Goal: Task Accomplishment & Management: Manage account settings

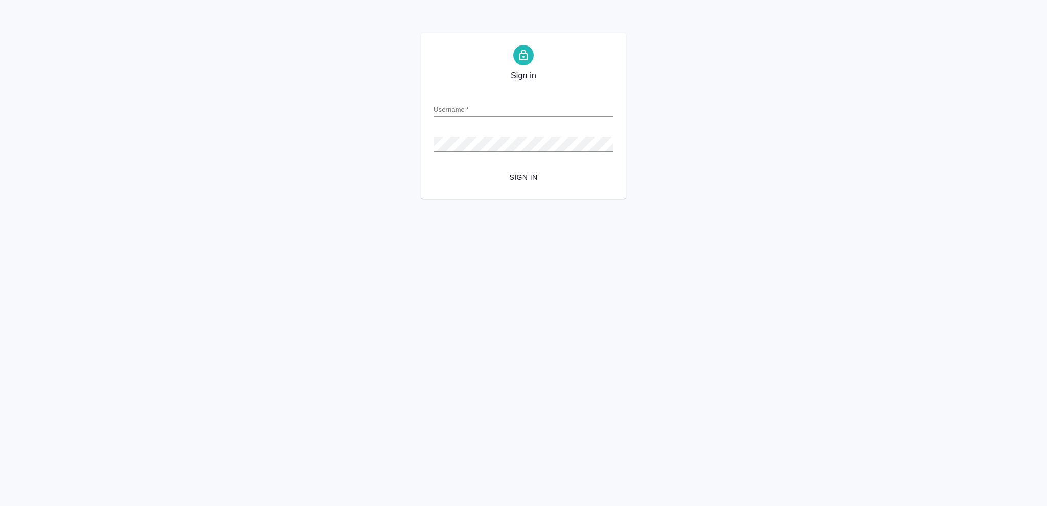
click at [511, 107] on input "Username   *" at bounding box center [524, 109] width 180 height 14
type input "o.vasileva@awatera.com"
click at [519, 175] on span "Sign in" at bounding box center [524, 177] width 164 height 13
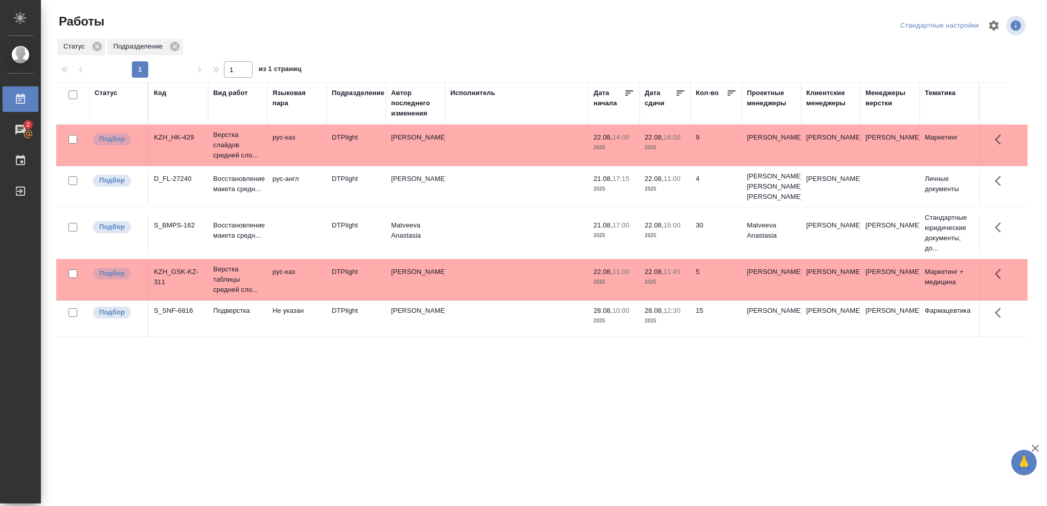
click at [109, 93] on div "Статус" at bounding box center [106, 93] width 23 height 10
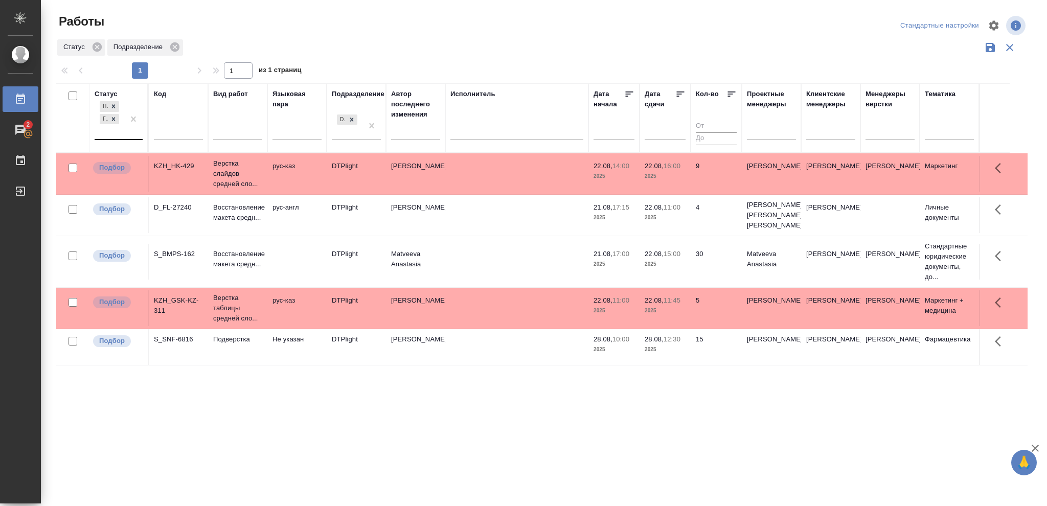
click at [125, 135] on div at bounding box center [133, 119] width 18 height 40
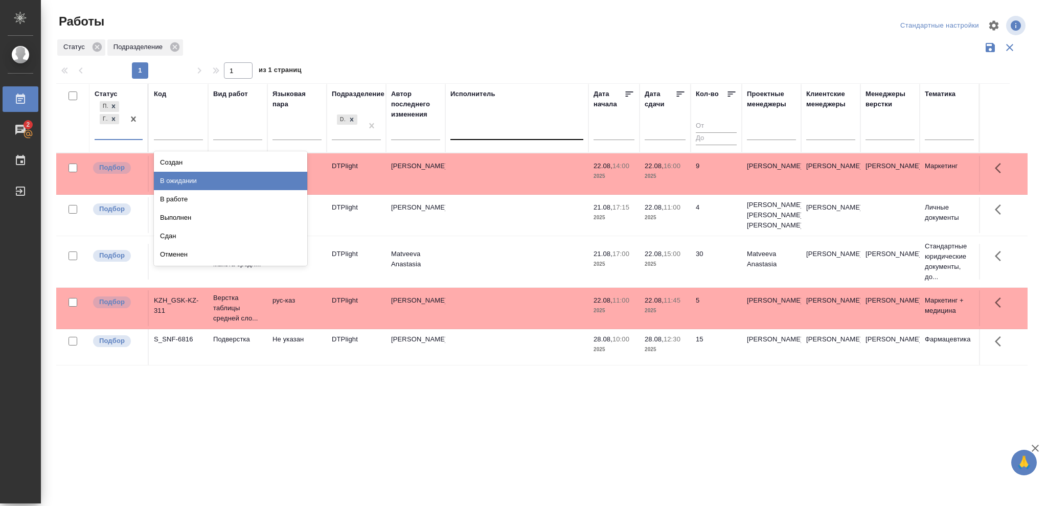
drag, startPoint x: 182, startPoint y: 183, endPoint x: 477, endPoint y: 141, distance: 298.0
click at [183, 182] on div "В ожидании" at bounding box center [230, 181] width 153 height 18
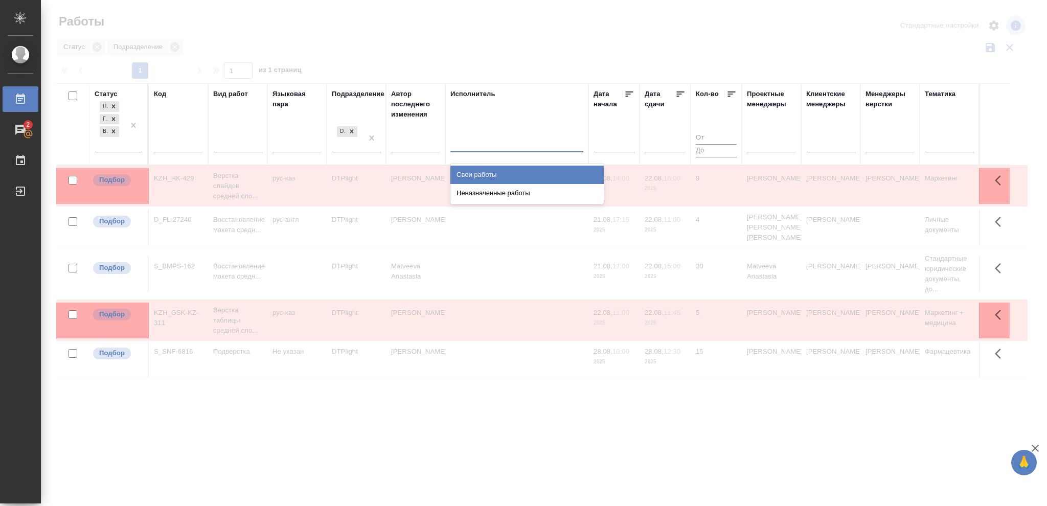
click at [477, 143] on div at bounding box center [517, 142] width 133 height 15
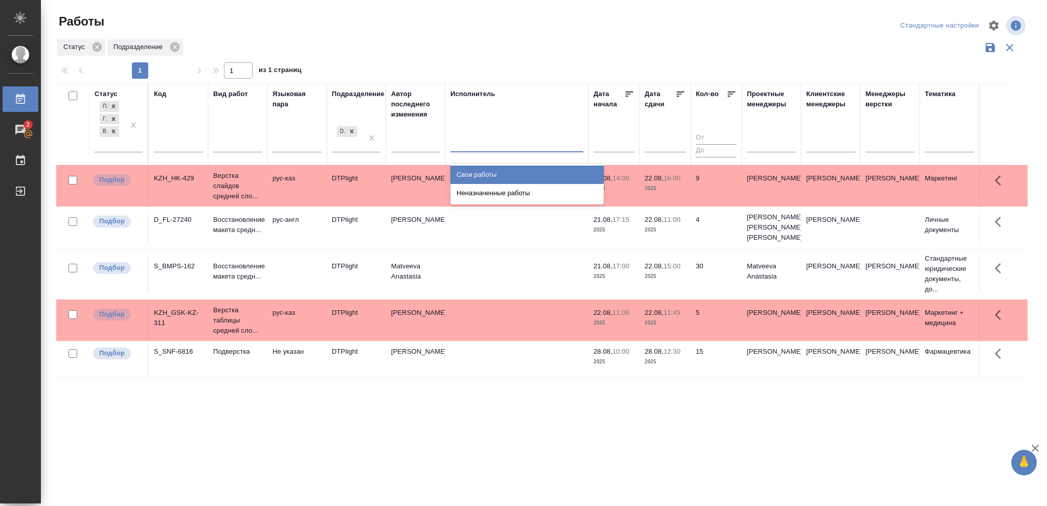
click at [478, 168] on div "Свои работы" at bounding box center [527, 175] width 153 height 18
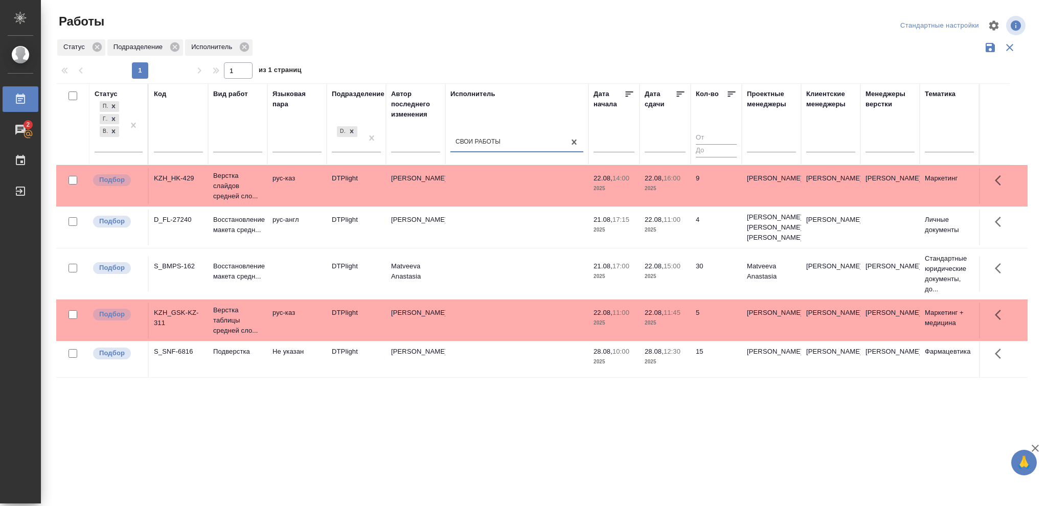
click at [677, 96] on icon at bounding box center [681, 94] width 8 height 5
click at [132, 146] on div at bounding box center [133, 125] width 18 height 53
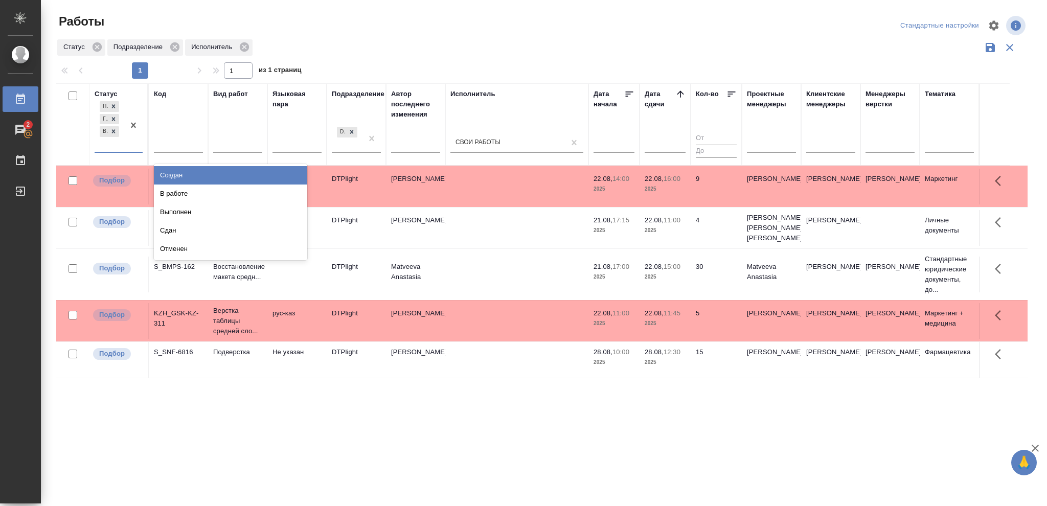
click at [520, 389] on div "Статус option В ожидании, selected. option Создан focused, 1 of 8. 5 results av…" at bounding box center [542, 267] width 972 height 368
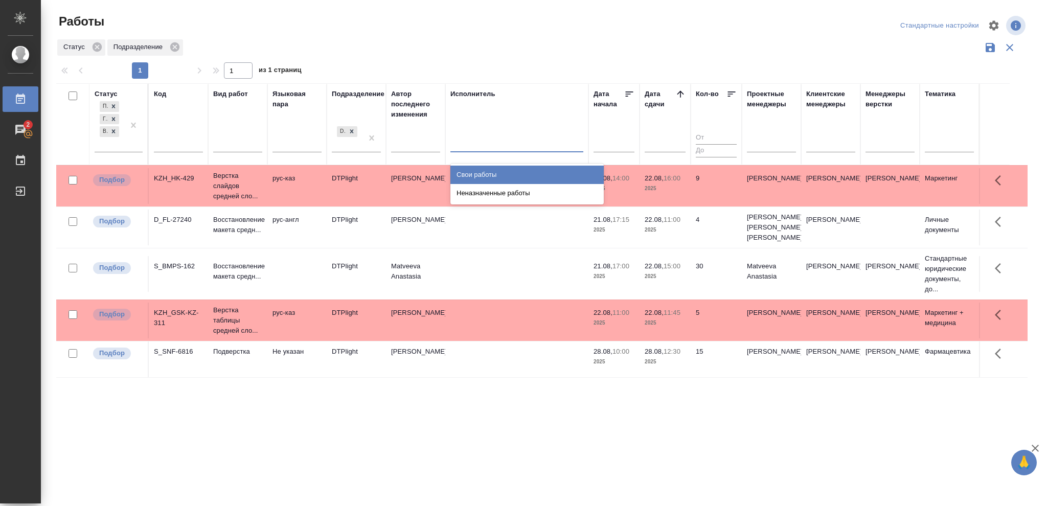
click at [569, 143] on div at bounding box center [517, 142] width 133 height 15
click at [543, 168] on div "Свои работы" at bounding box center [527, 175] width 153 height 18
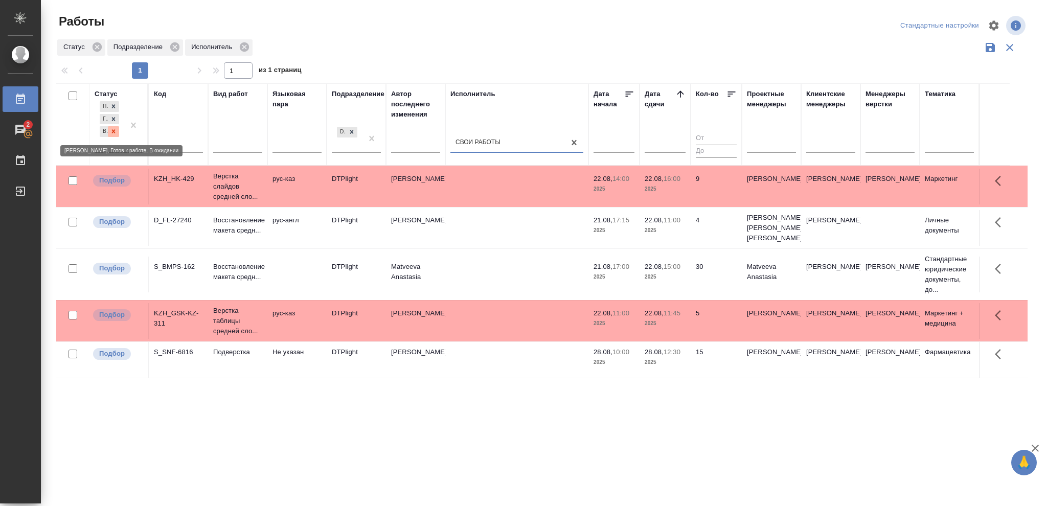
click at [115, 131] on icon at bounding box center [113, 131] width 7 height 7
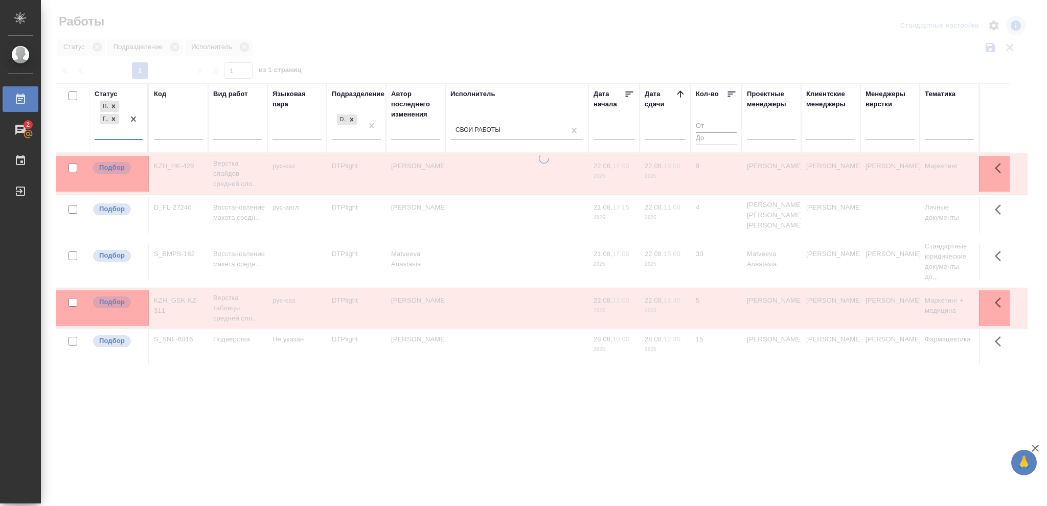
click at [126, 137] on div at bounding box center [133, 119] width 18 height 40
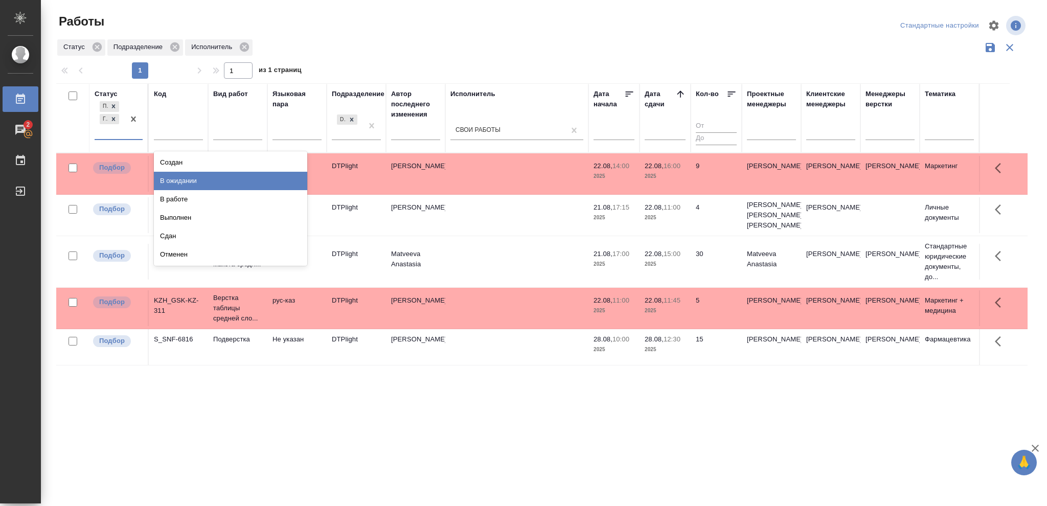
click at [199, 180] on div "В ожидании" at bounding box center [230, 181] width 153 height 18
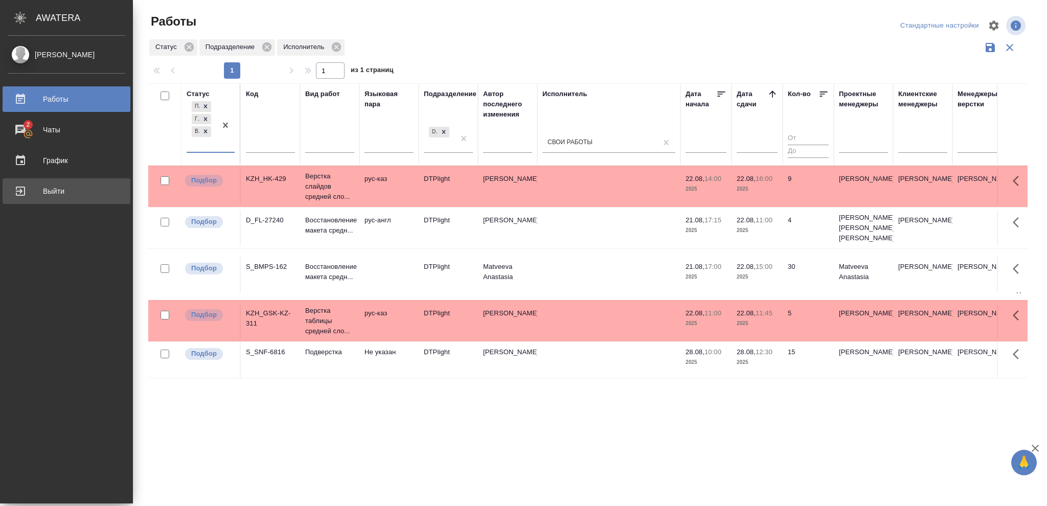
click at [27, 191] on div "Выйти" at bounding box center [67, 191] width 118 height 15
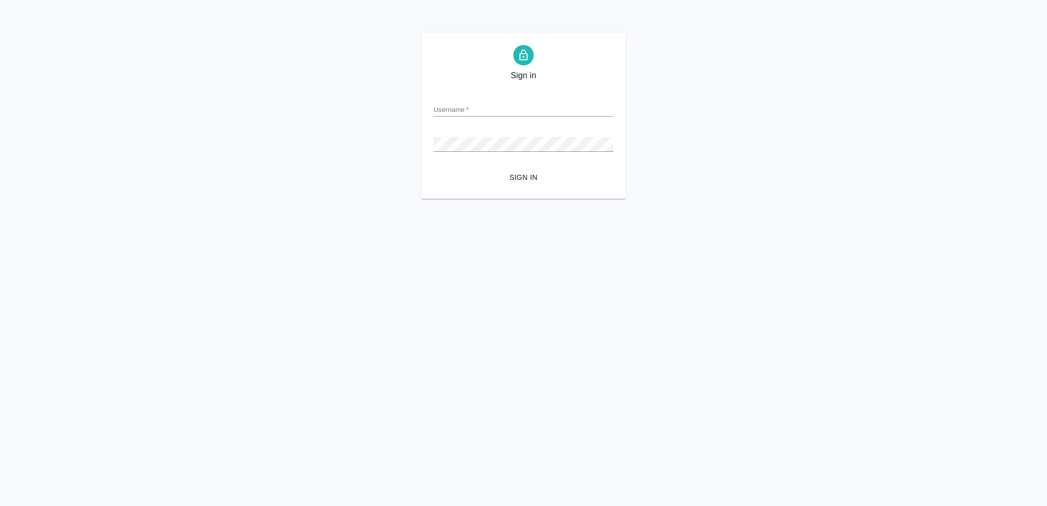
click at [521, 99] on div "Username   *" at bounding box center [524, 105] width 180 height 23
click at [522, 109] on input "Username   *" at bounding box center [524, 109] width 180 height 14
type input "o.vasileva@awatera.com"
click at [524, 180] on span "Sign in" at bounding box center [524, 177] width 164 height 13
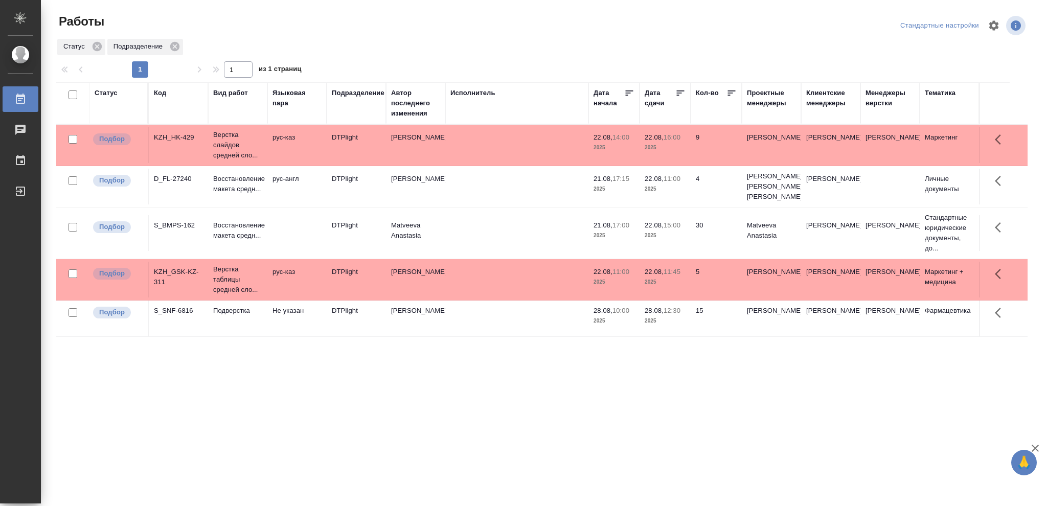
click at [114, 96] on div "Статус" at bounding box center [106, 93] width 23 height 10
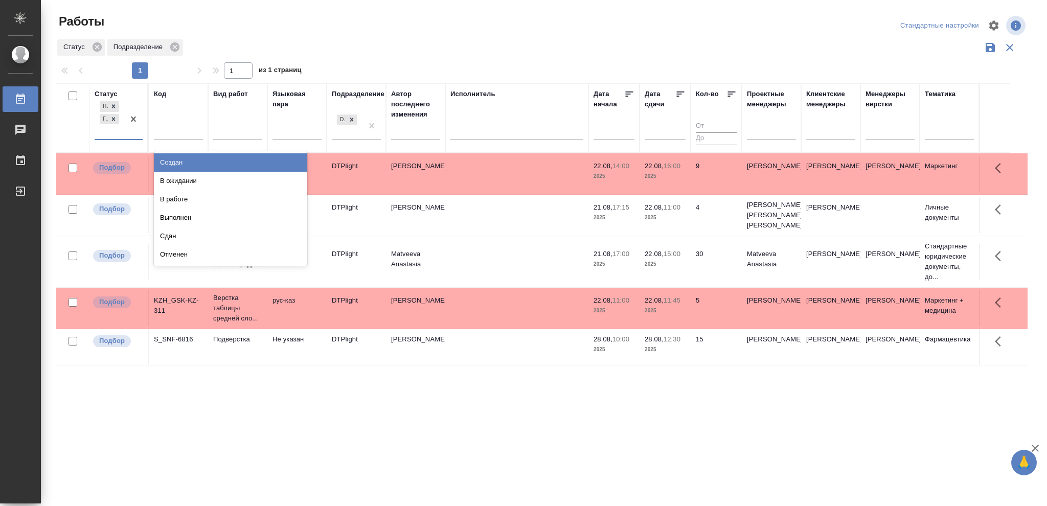
click at [119, 129] on div "Подбор Готов к работе" at bounding box center [110, 119] width 30 height 40
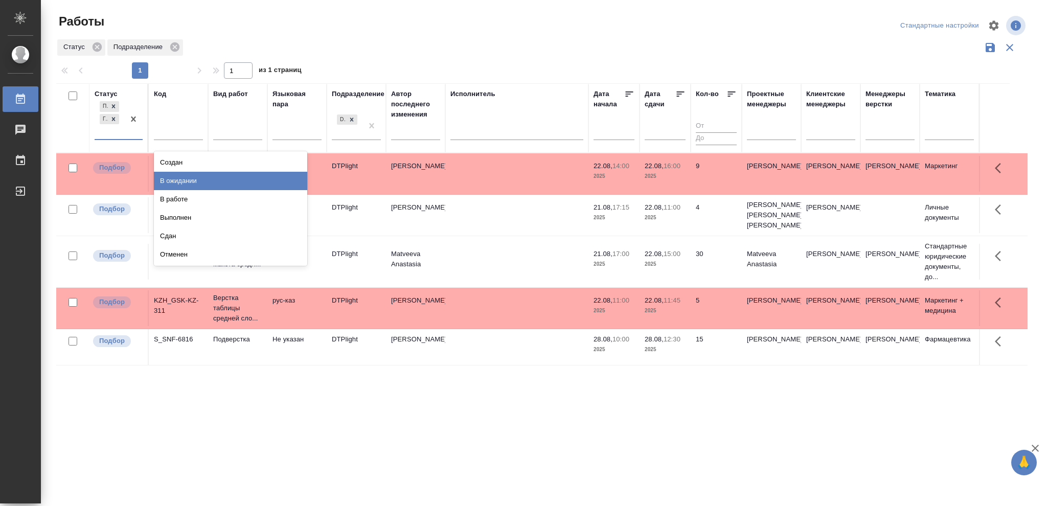
click at [169, 187] on div "В ожидании" at bounding box center [230, 181] width 153 height 18
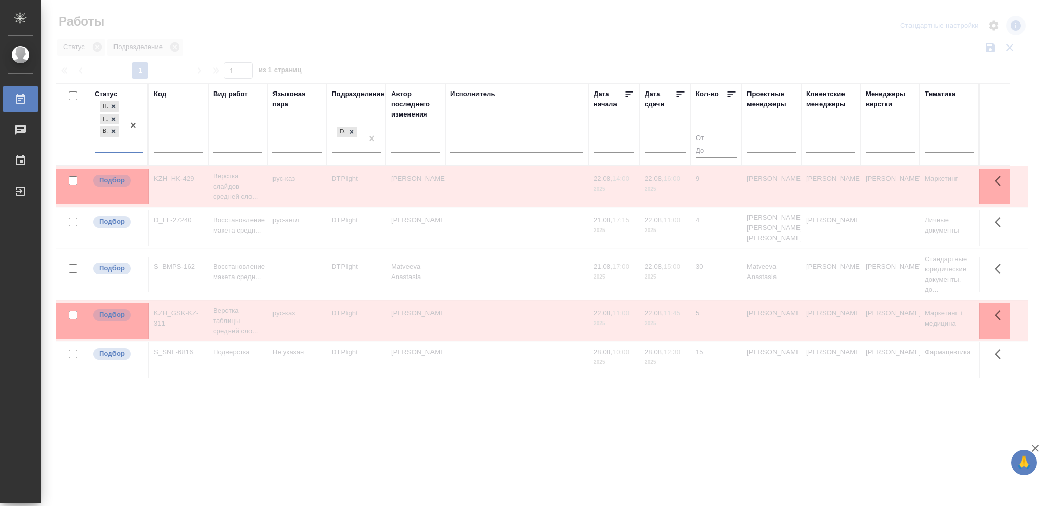
click at [517, 146] on div at bounding box center [517, 143] width 133 height 15
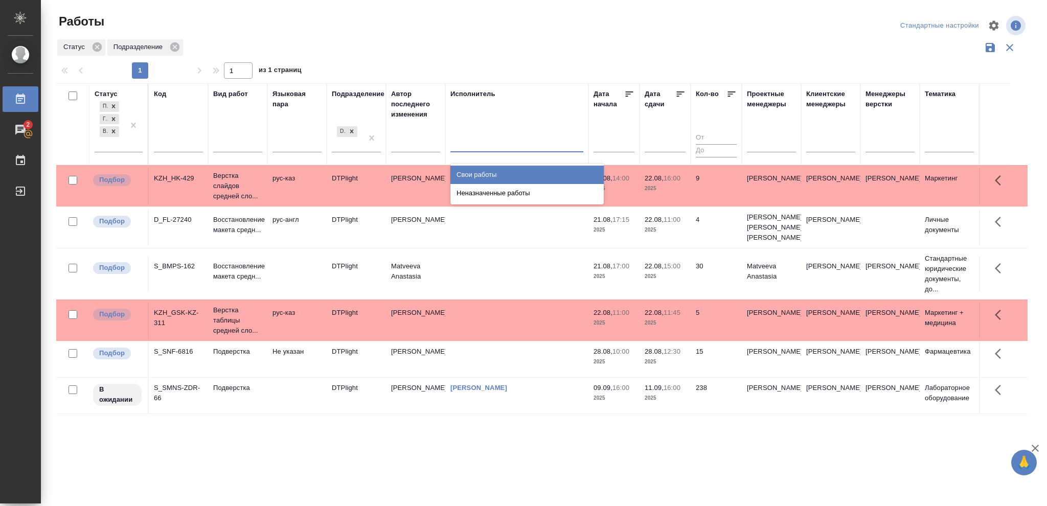
click at [505, 173] on div "Свои работы" at bounding box center [527, 175] width 153 height 18
